Goal: Transaction & Acquisition: Purchase product/service

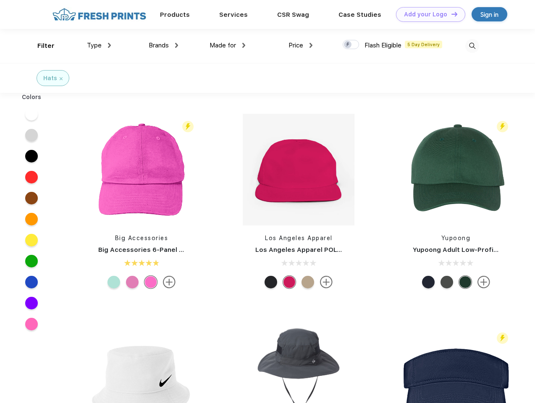
scroll to position [0, 0]
click at [428, 14] on link "Add your Logo Design Tool" at bounding box center [430, 14] width 69 height 15
click at [0, 0] on div "Design Tool" at bounding box center [0, 0] width 0 height 0
click at [451, 14] on link "Add your Logo Design Tool" at bounding box center [430, 14] width 69 height 15
click at [40, 46] on div "Filter" at bounding box center [45, 46] width 17 height 10
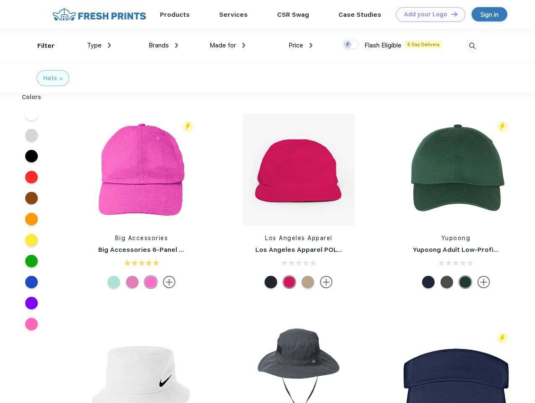
click at [99, 45] on span "Type" at bounding box center [94, 46] width 15 height 8
click at [163, 45] on span "Brands" at bounding box center [159, 46] width 20 height 8
click at [228, 45] on span "Made for" at bounding box center [223, 46] width 26 height 8
click at [301, 45] on span "Price" at bounding box center [296, 46] width 15 height 8
click at [351, 45] on div at bounding box center [351, 44] width 16 height 9
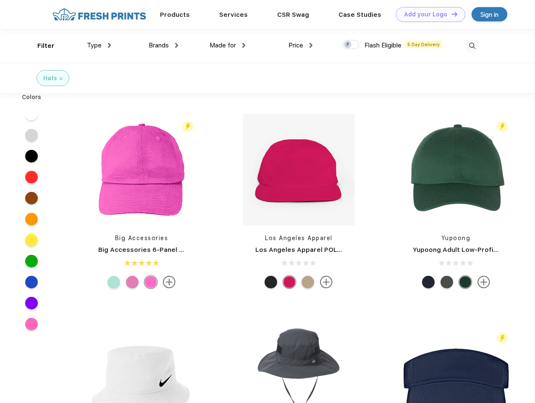
click at [348, 45] on input "checkbox" at bounding box center [345, 41] width 5 height 5
click at [472, 46] on img at bounding box center [473, 46] width 14 height 14
